Goal: Information Seeking & Learning: Check status

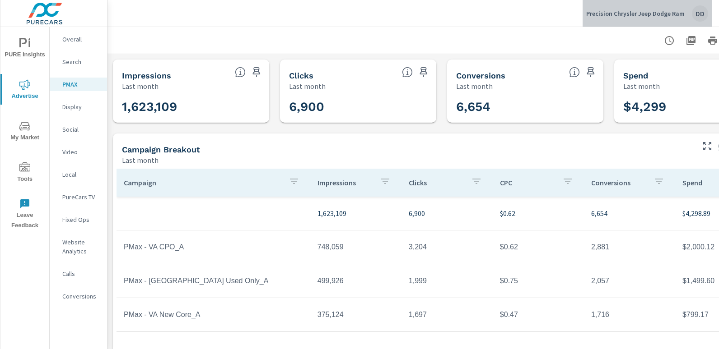
click at [700, 9] on div "DD" at bounding box center [699, 13] width 16 height 16
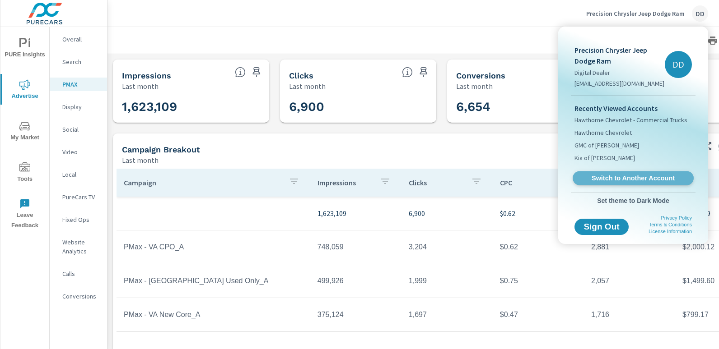
click at [632, 181] on span "Switch to Another Account" at bounding box center [632, 178] width 111 height 9
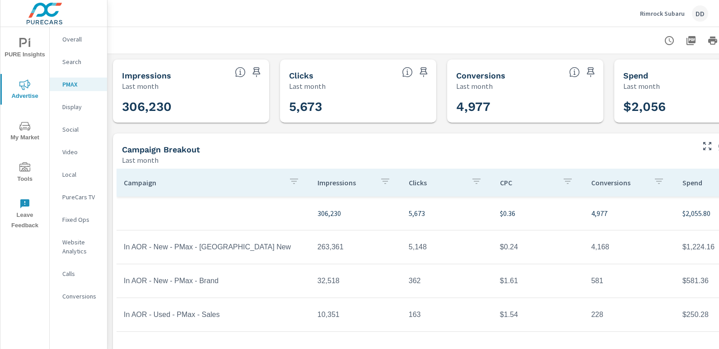
scroll to position [0, 64]
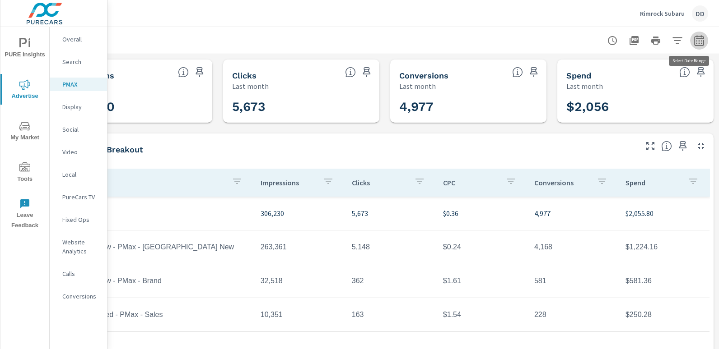
click at [699, 41] on button "button" at bounding box center [699, 41] width 18 height 18
select select "Last month"
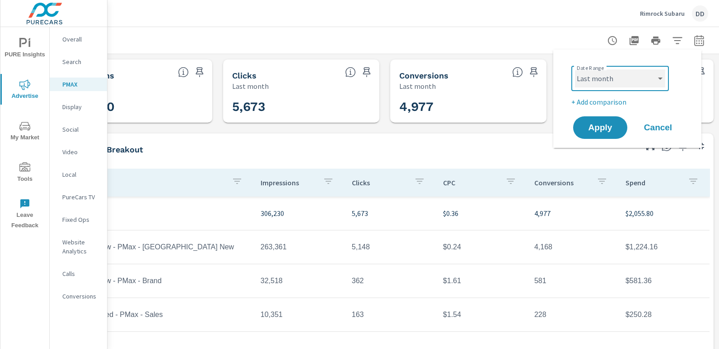
click at [646, 82] on select "Custom [DATE] Last week Last 7 days Last 14 days Last 30 days Last 45 days Last…" at bounding box center [620, 79] width 90 height 18
click at [575, 70] on select "Custom [DATE] Last week Last 7 days Last 14 days Last 30 days Last 45 days Last…" at bounding box center [620, 79] width 90 height 18
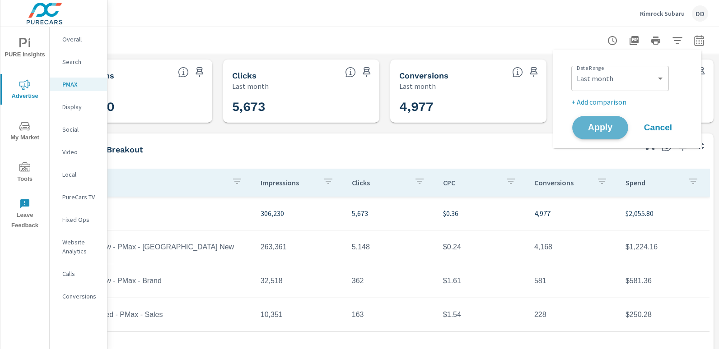
click at [600, 136] on button "Apply" at bounding box center [600, 127] width 56 height 23
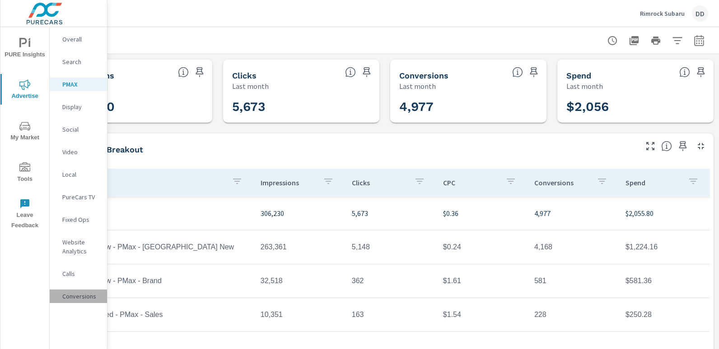
click at [91, 297] on p "Conversions" at bounding box center [80, 296] width 37 height 9
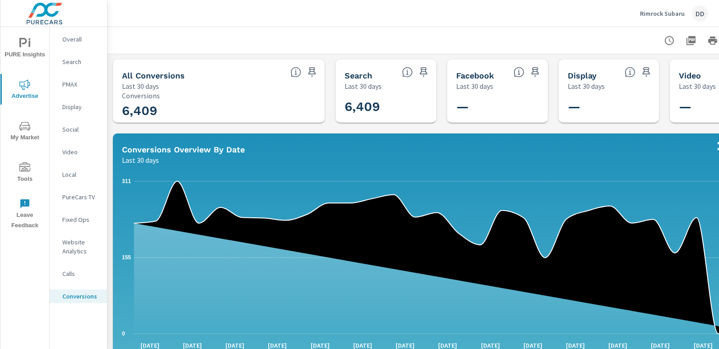
scroll to position [0, 64]
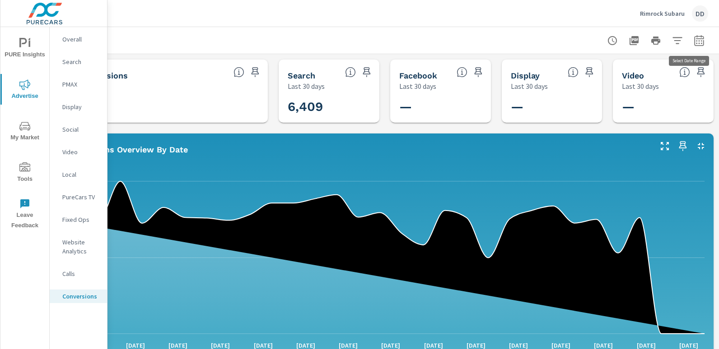
click at [698, 35] on button "button" at bounding box center [699, 41] width 18 height 18
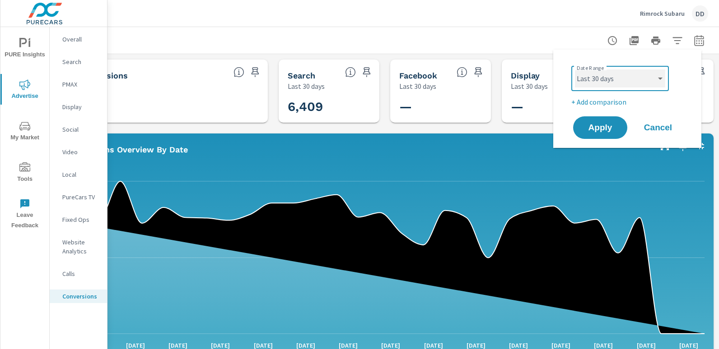
click at [642, 78] on select "Custom [DATE] Last week Last 7 days Last 14 days Last 30 days Last 45 days Last…" at bounding box center [620, 79] width 90 height 18
click at [575, 70] on select "Custom [DATE] Last week Last 7 days Last 14 days Last 30 days Last 45 days Last…" at bounding box center [620, 79] width 90 height 18
select select "Last month"
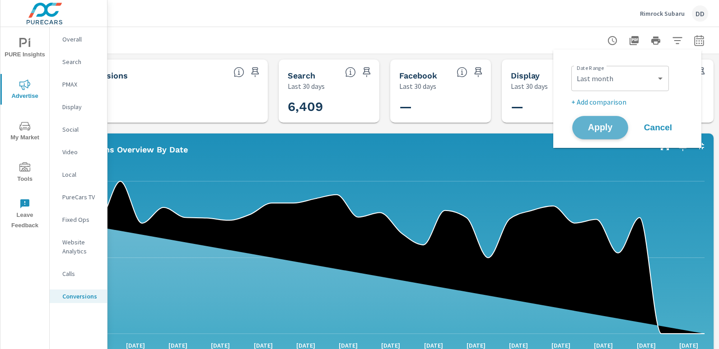
click at [592, 124] on span "Apply" at bounding box center [599, 128] width 37 height 9
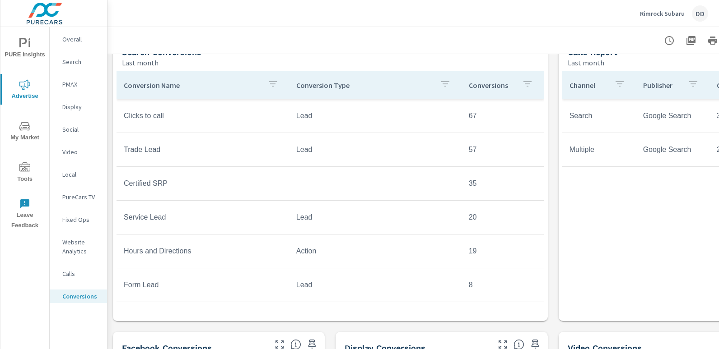
scroll to position [385, 0]
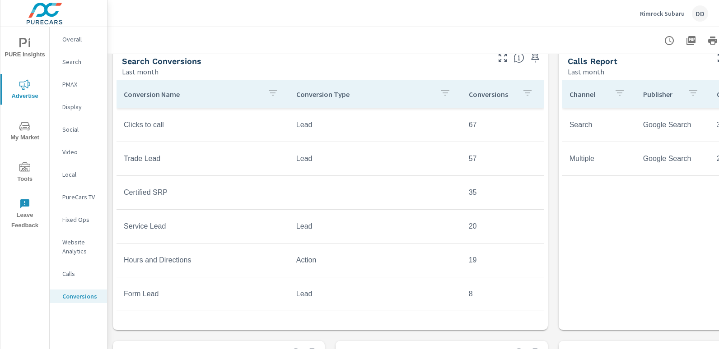
scroll to position [48, 0]
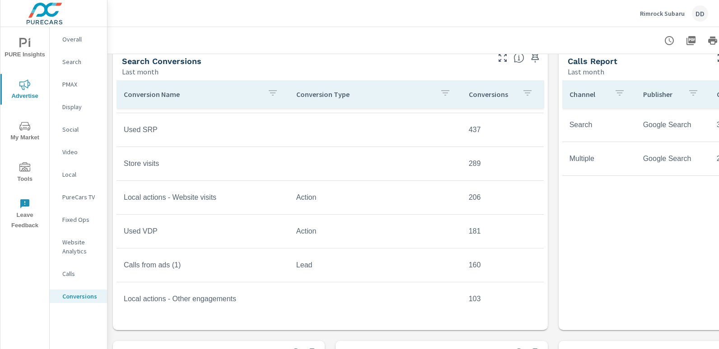
scroll to position [65, 0]
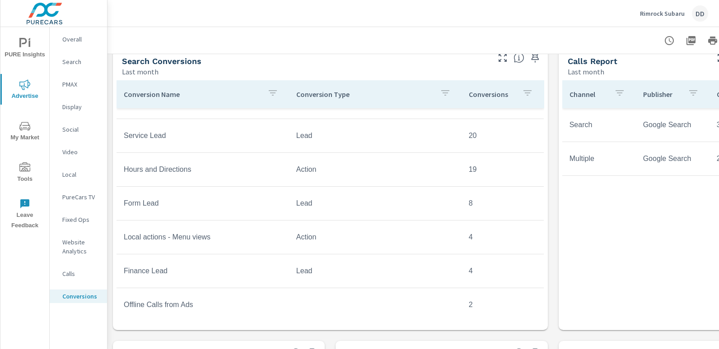
scroll to position [439, 0]
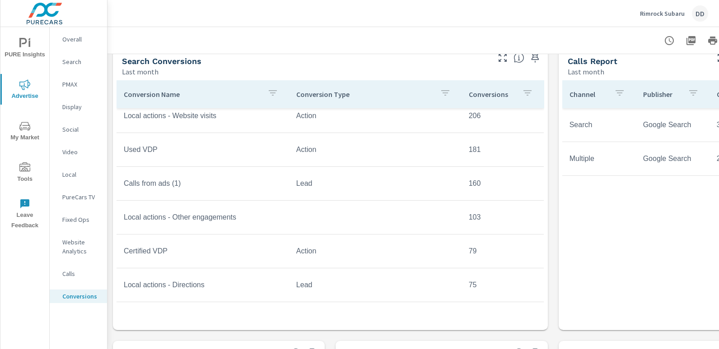
scroll to position [154, 0]
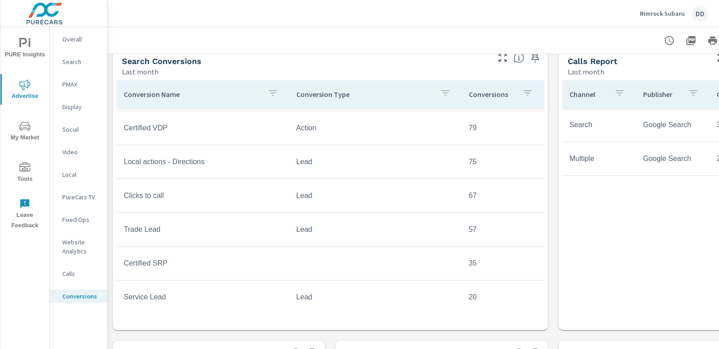
scroll to position [269, 0]
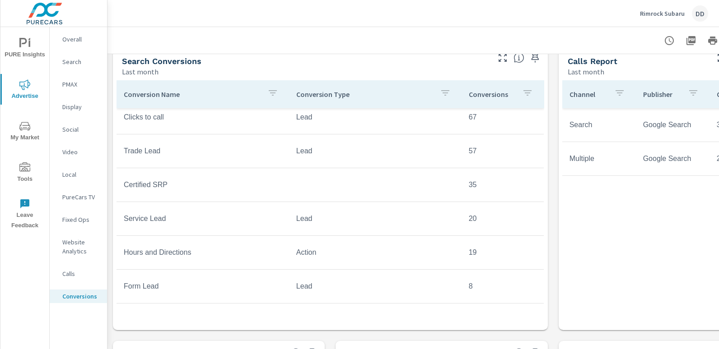
scroll to position [349, 0]
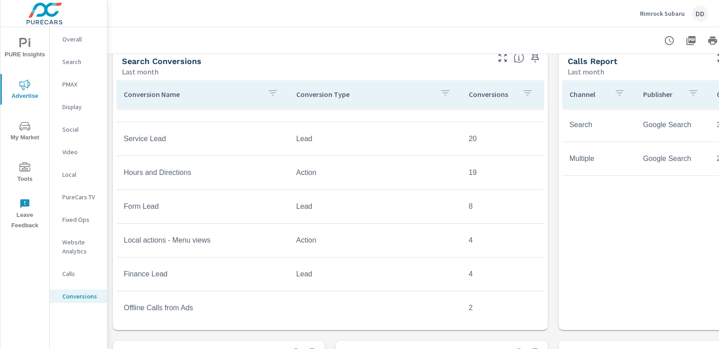
scroll to position [439, 0]
